Goal: Navigation & Orientation: Find specific page/section

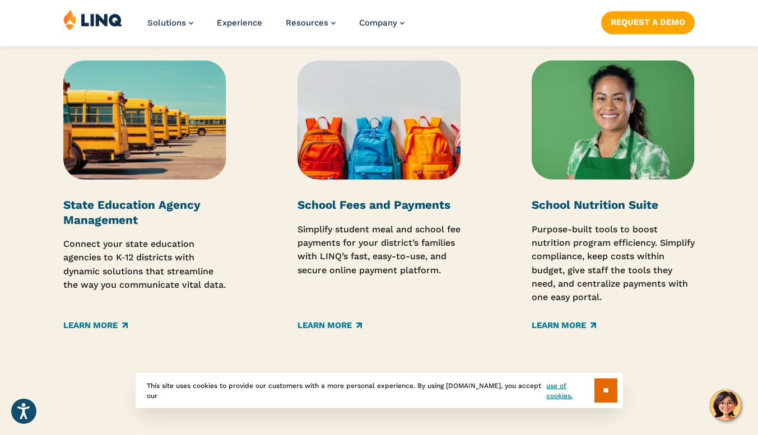
scroll to position [1904, 0]
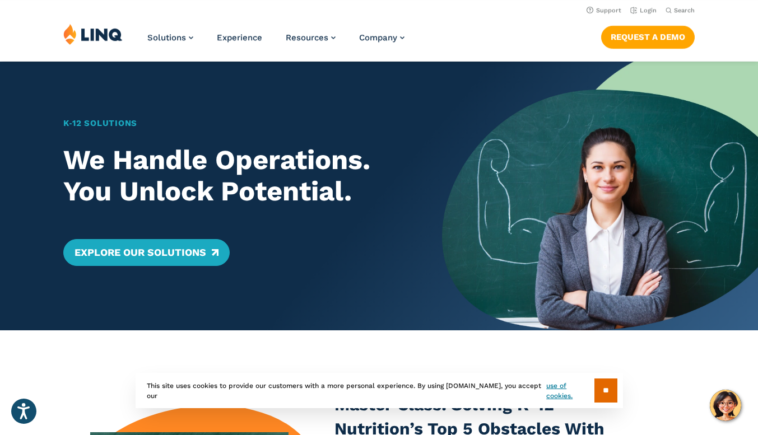
scroll to position [0, 0]
click at [647, 10] on link "Login" at bounding box center [643, 10] width 26 height 7
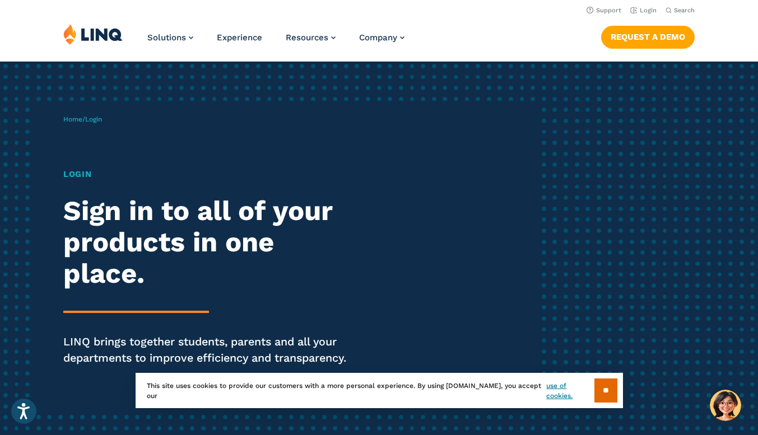
click at [609, 397] on input "**" at bounding box center [605, 391] width 23 height 24
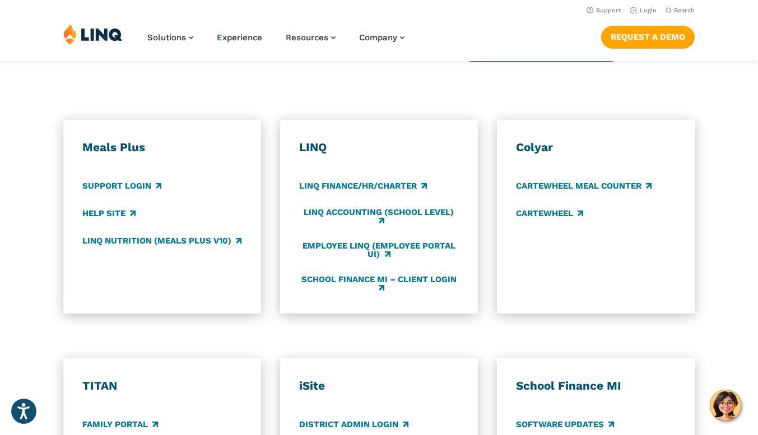
scroll to position [560, 0]
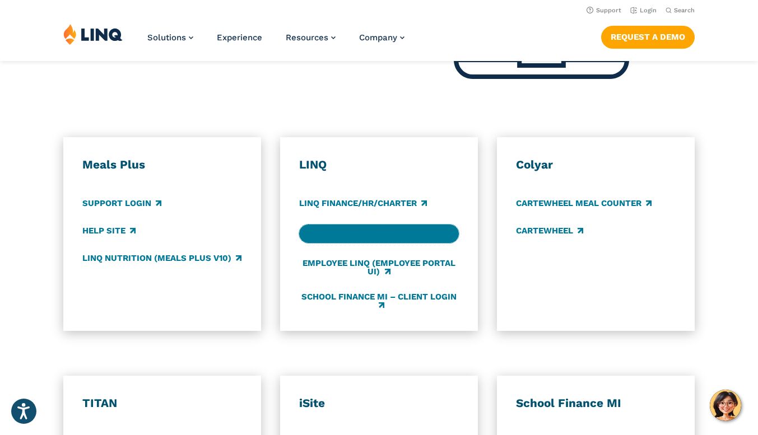
click at [396, 230] on link "LINQ Accounting (school level)" at bounding box center [379, 234] width 160 height 18
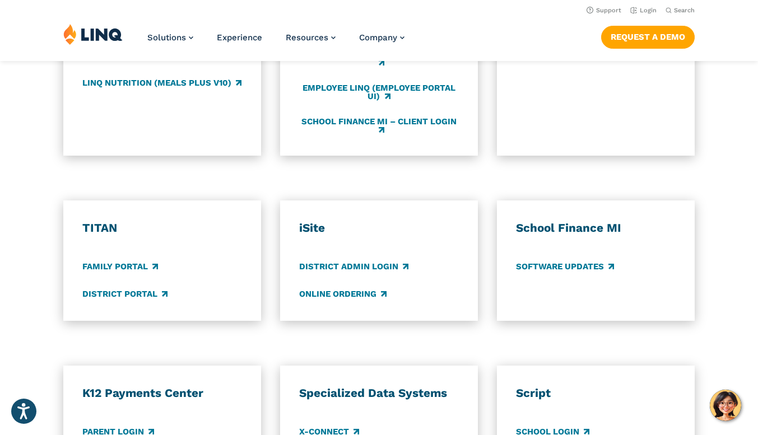
scroll to position [734, 0]
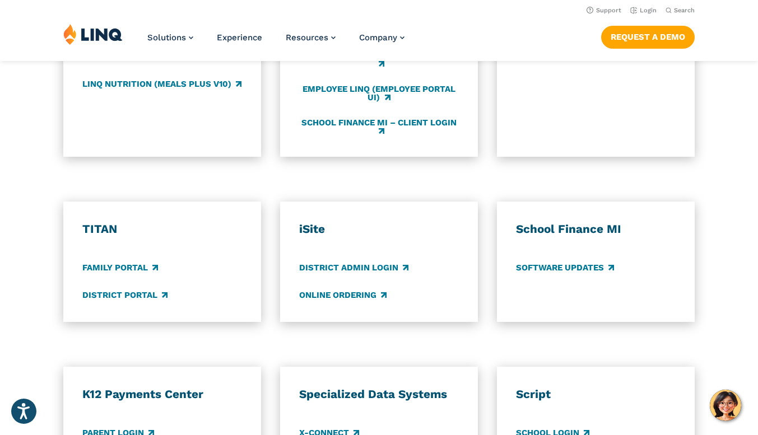
click at [740, 127] on div "Meals Plus Support Login Help Site LINQ Nutrition (Meals Plus v10) LINQ LINQ Fi…" at bounding box center [379, 60] width 758 height 194
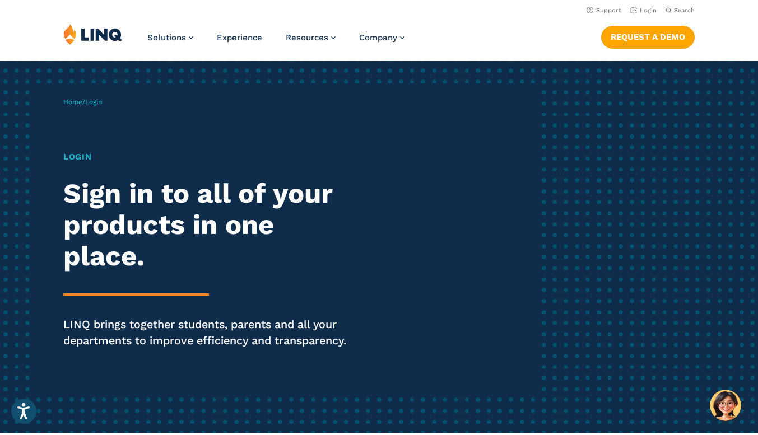
scroll to position [0, 0]
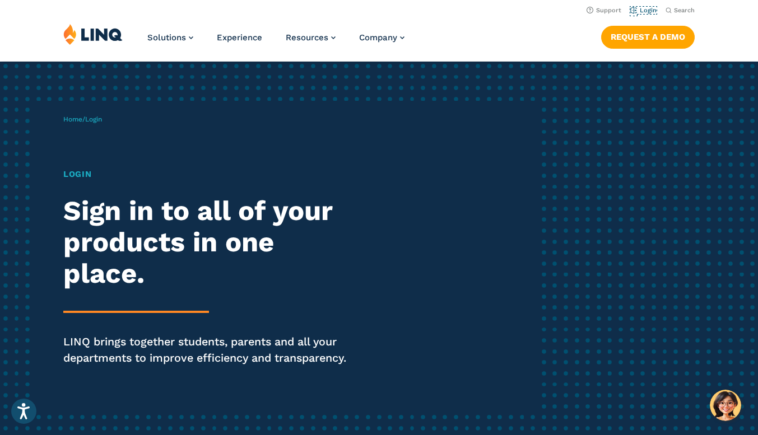
click at [648, 10] on link "Login" at bounding box center [643, 10] width 26 height 7
click at [647, 12] on link "Login" at bounding box center [643, 10] width 26 height 7
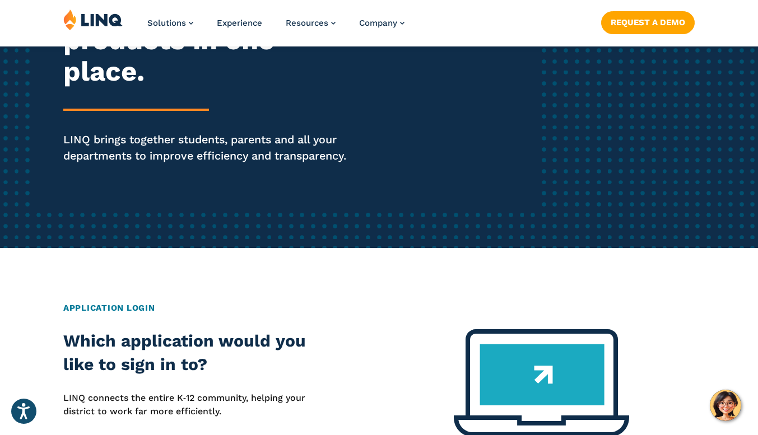
scroll to position [201, 0]
